Goal: Task Accomplishment & Management: Use online tool/utility

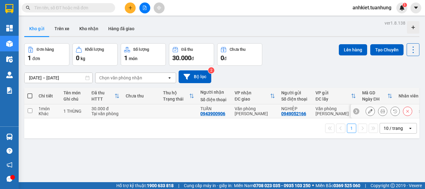
click at [28, 110] on input "checkbox" at bounding box center [30, 110] width 5 height 5
checkbox input "true"
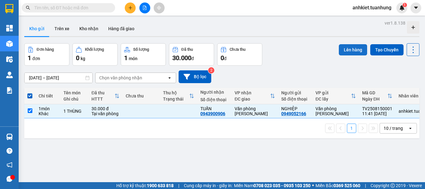
click at [346, 50] on button "Lên hàng" at bounding box center [353, 49] width 28 height 11
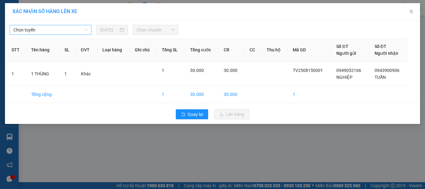
click at [84, 31] on span "Chọn tuyến" at bounding box center [50, 29] width 74 height 9
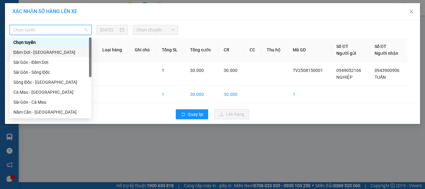
click at [54, 50] on div "Đầm Dơi - [GEOGRAPHIC_DATA]" at bounding box center [50, 52] width 74 height 7
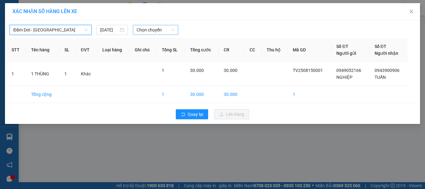
click at [160, 31] on span "Chọn chuyến" at bounding box center [156, 29] width 38 height 9
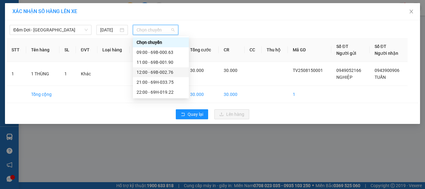
click at [172, 72] on div "12:00 - 69B-002.76" at bounding box center [161, 72] width 49 height 7
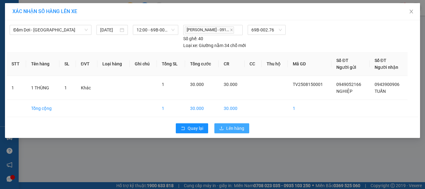
click at [237, 129] on span "Lên hàng" at bounding box center [235, 128] width 18 height 7
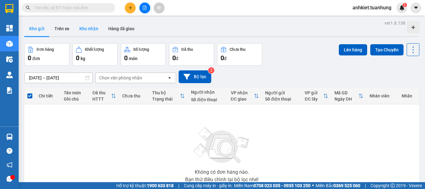
click at [85, 31] on button "Kho nhận" at bounding box center [88, 28] width 29 height 15
